Goal: Subscribe to service/newsletter

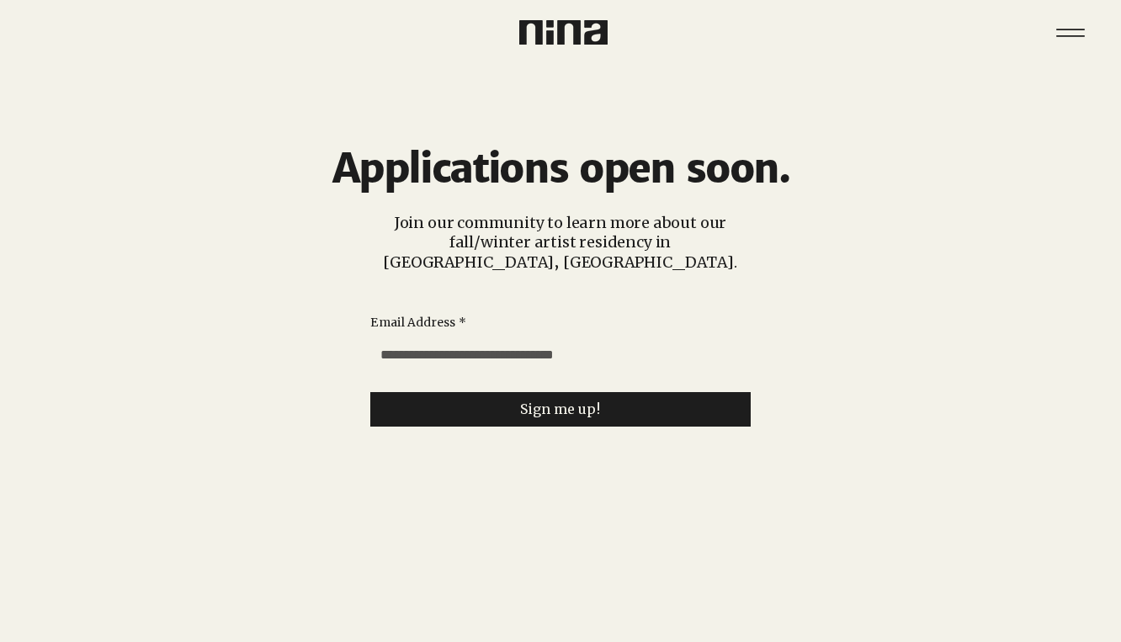
click at [432, 340] on input "Email Address *" at bounding box center [555, 355] width 370 height 34
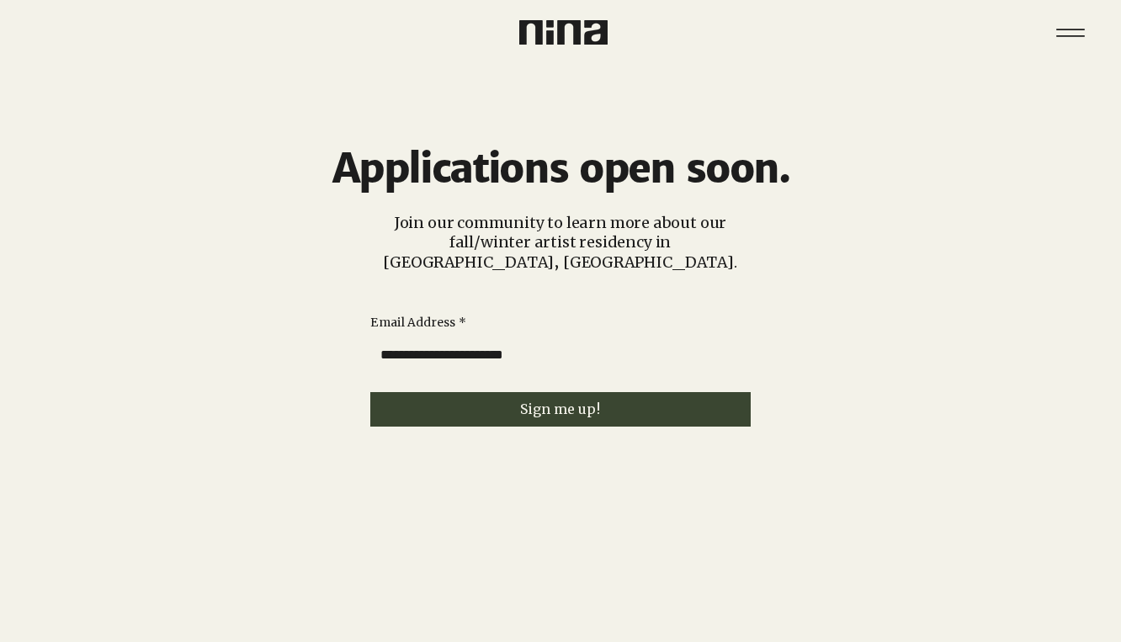
type input "**********"
click at [443, 392] on button "Sign me up!" at bounding box center [560, 409] width 380 height 34
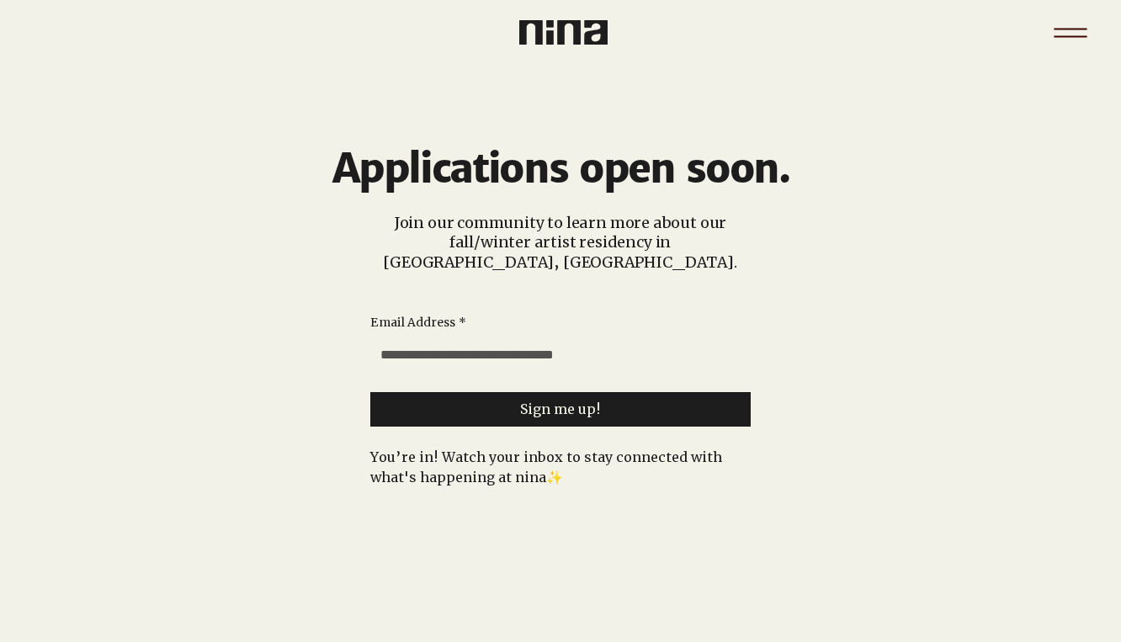
click at [1073, 29] on icon "Menu" at bounding box center [1069, 29] width 33 height 2
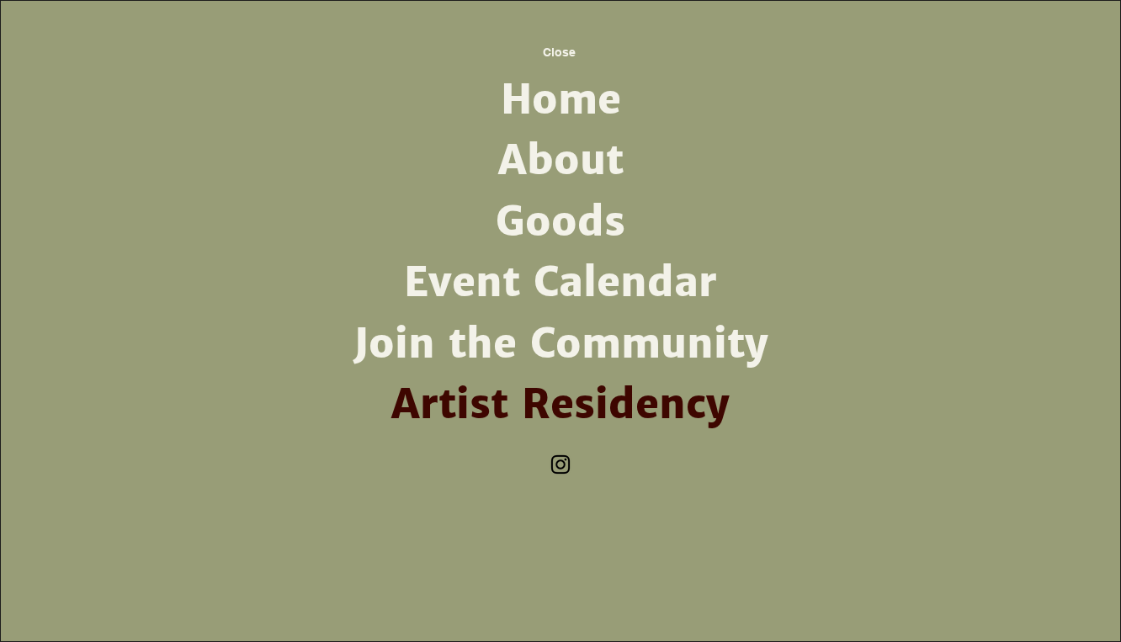
click at [582, 349] on link "Join the Community" at bounding box center [560, 344] width 439 height 61
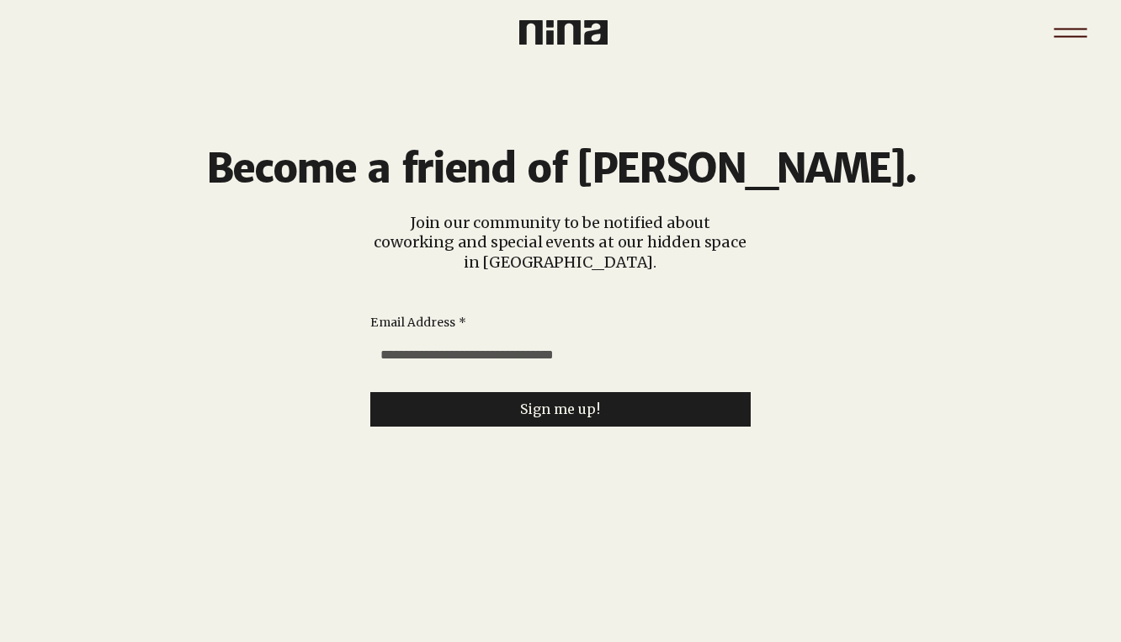
click at [1060, 33] on icon "Menu" at bounding box center [1070, 32] width 59 height 59
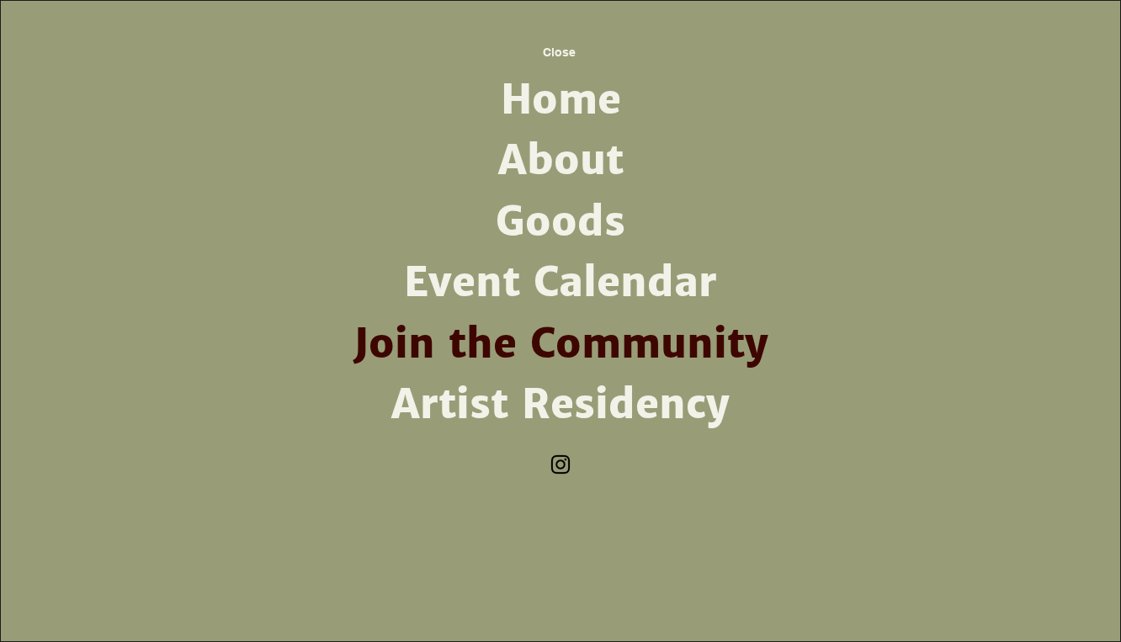
click at [597, 277] on link "Event Calendar" at bounding box center [560, 282] width 439 height 61
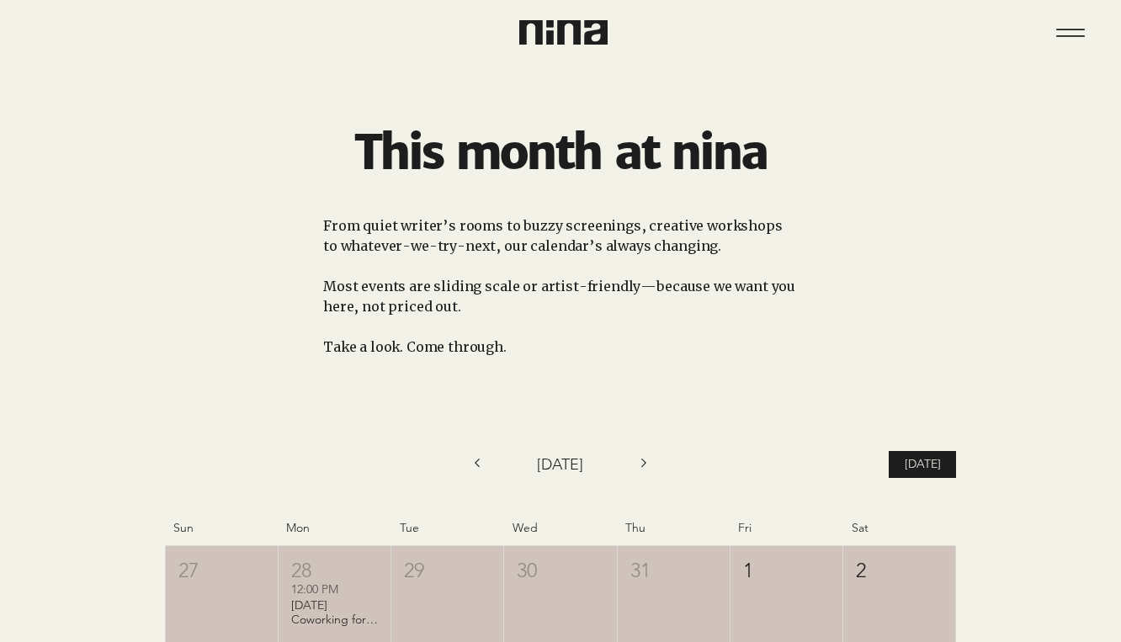
click at [638, 461] on icon "Next month" at bounding box center [644, 462] width 23 height 23
